Goal: Transaction & Acquisition: Download file/media

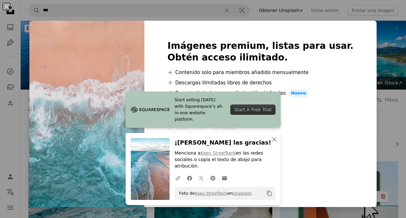
scroll to position [776, 0]
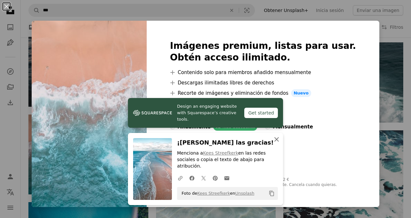
click at [273, 143] on icon "An X shape" at bounding box center [277, 139] width 8 height 8
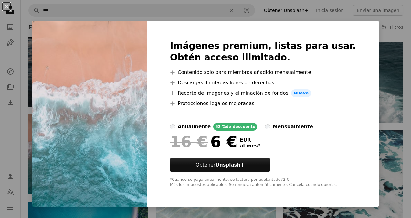
click at [367, 136] on div "An X shape Imágenes premium, listas para usar. Obtén acceso ilimitado. A plus s…" at bounding box center [205, 109] width 411 height 218
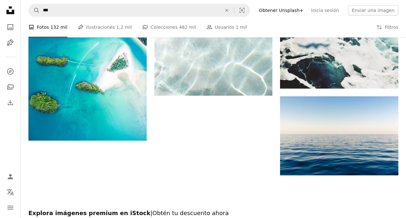
scroll to position [993, 0]
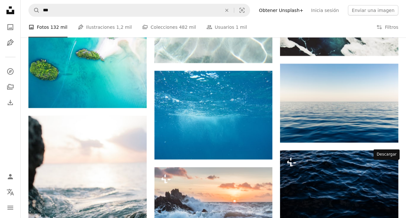
scroll to position [1025, 0]
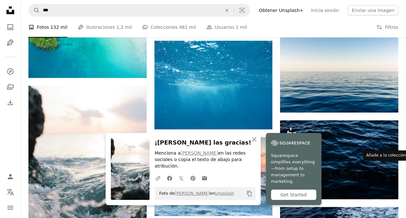
scroll to position [1057, 0]
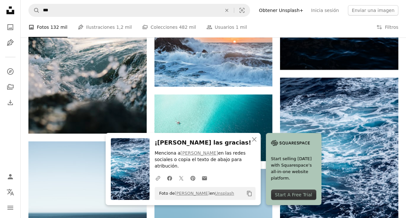
scroll to position [1187, 0]
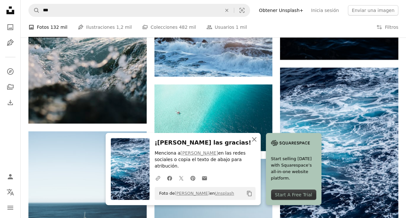
click at [258, 143] on icon "An X shape" at bounding box center [255, 139] width 8 height 8
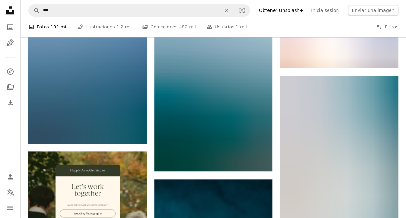
scroll to position [1542, 0]
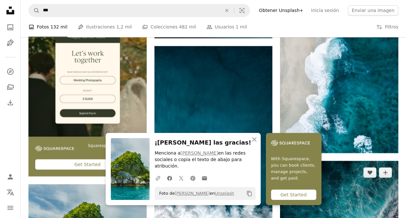
scroll to position [1671, 0]
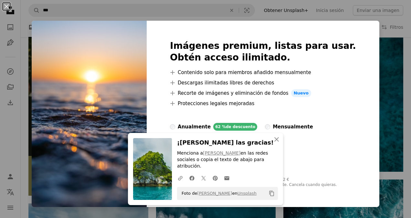
click at [368, 50] on div "An X shape An X shape Cerrar ¡[PERSON_NAME] las gracias! Menciona a [PERSON_NAM…" at bounding box center [205, 109] width 411 height 218
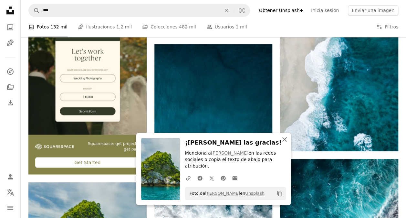
click at [286, 143] on icon "An X shape" at bounding box center [285, 139] width 8 height 8
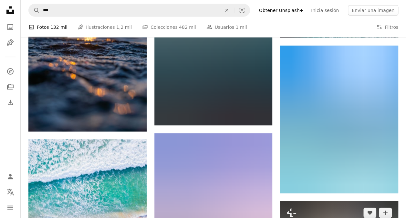
scroll to position [1995, 0]
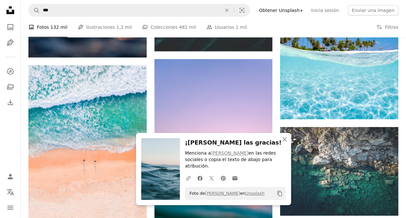
scroll to position [2061, 0]
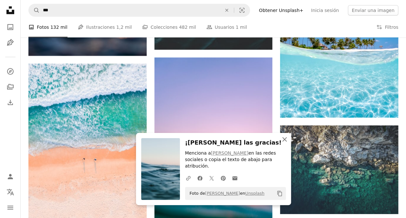
click at [284, 143] on icon "An X shape" at bounding box center [285, 139] width 8 height 8
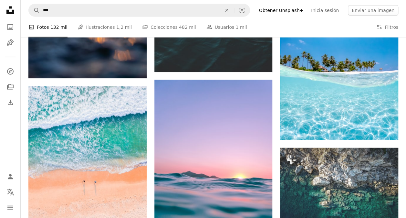
scroll to position [2029, 0]
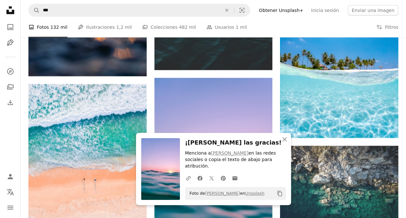
scroll to position [2219, 0]
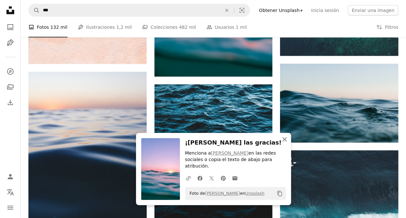
click at [284, 142] on icon "button" at bounding box center [285, 139] width 5 height 5
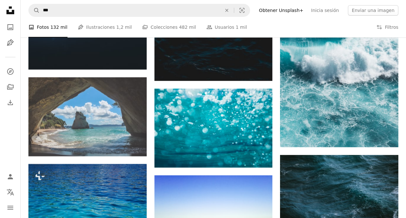
scroll to position [2413, 0]
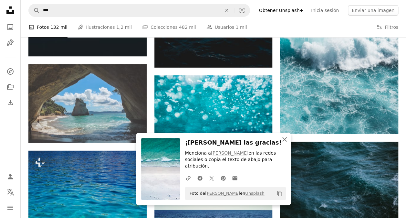
click at [284, 143] on icon "An X shape" at bounding box center [285, 139] width 8 height 8
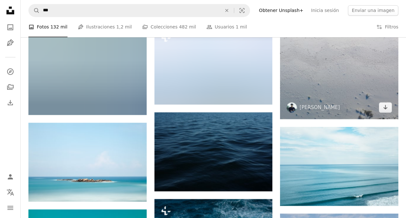
scroll to position [2865, 0]
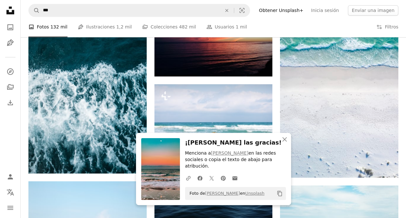
scroll to position [2901, 0]
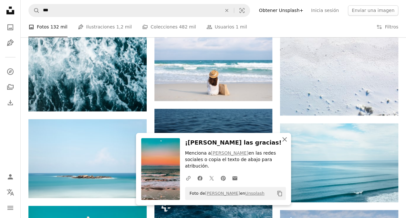
click at [287, 143] on icon "An X shape" at bounding box center [285, 139] width 8 height 8
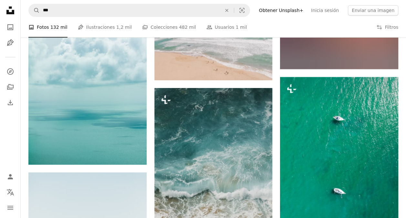
scroll to position [3806, 0]
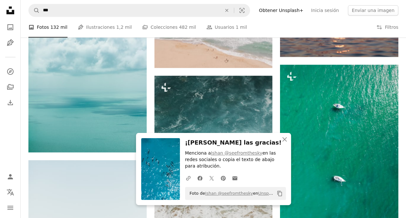
click at [241, 140] on div "An X shape Cerrar ¡[PERSON_NAME] las gracias! Menciona a [PERSON_NAME] @seefrom…" at bounding box center [213, 169] width 155 height 72
click at [287, 143] on icon "An X shape" at bounding box center [285, 139] width 8 height 8
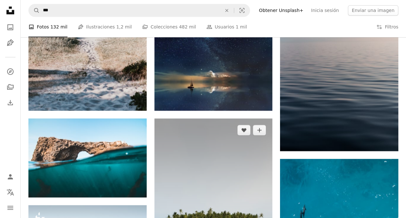
scroll to position [4033, 0]
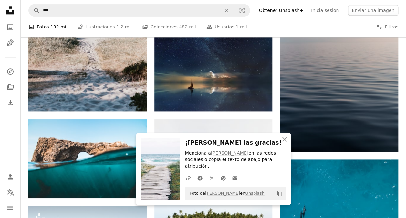
click at [233, 147] on h3 "¡[PERSON_NAME] las gracias!" at bounding box center [235, 142] width 101 height 9
click at [288, 143] on icon "An X shape" at bounding box center [285, 139] width 8 height 8
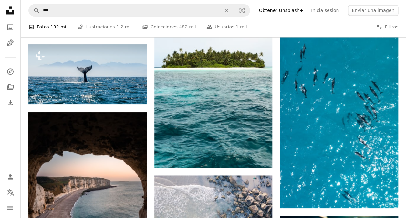
scroll to position [4227, 0]
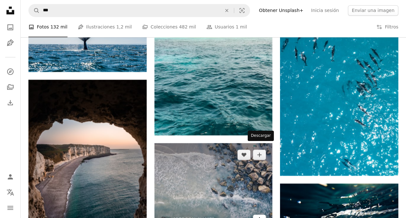
click at [263, 214] on link "Arrow pointing down" at bounding box center [259, 219] width 13 height 10
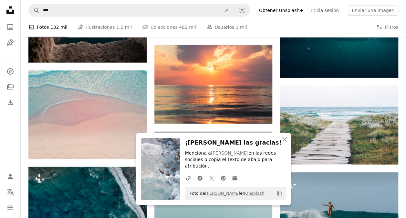
scroll to position [4453, 0]
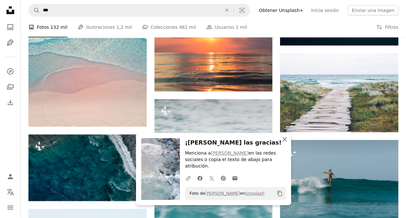
click at [288, 143] on icon "An X shape" at bounding box center [285, 139] width 8 height 8
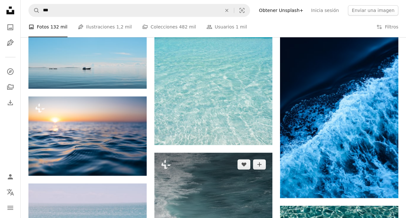
scroll to position [5229, 0]
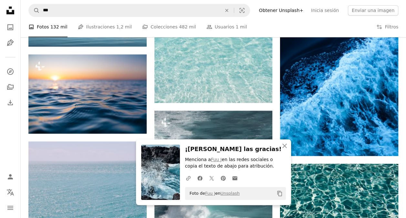
scroll to position [5038, 0]
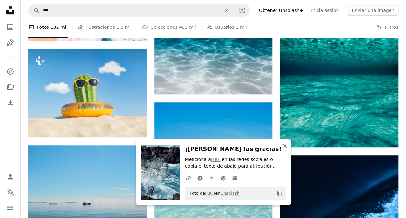
click at [286, 147] on icon "button" at bounding box center [285, 146] width 5 height 5
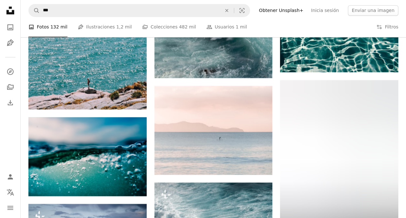
scroll to position [5426, 0]
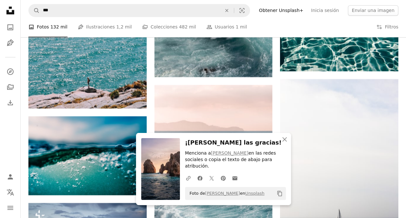
click at [230, 147] on h3 "¡[PERSON_NAME] las gracias!" at bounding box center [235, 142] width 101 height 9
click at [282, 143] on icon "An X shape" at bounding box center [285, 139] width 8 height 8
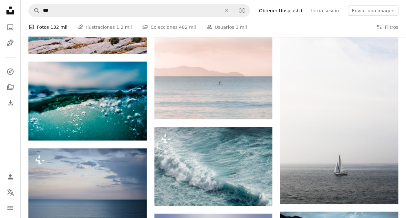
scroll to position [5490, 0]
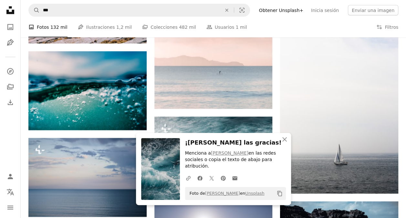
click at [243, 144] on div "An X shape Cerrar ¡[PERSON_NAME] las gracias! Menciona a [PERSON_NAME] en las r…" at bounding box center [213, 169] width 155 height 72
click at [284, 143] on icon "An X shape" at bounding box center [285, 139] width 8 height 8
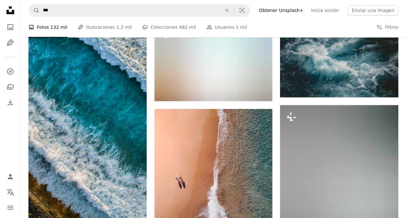
scroll to position [5975, 0]
